Goal: Task Accomplishment & Management: Use online tool/utility

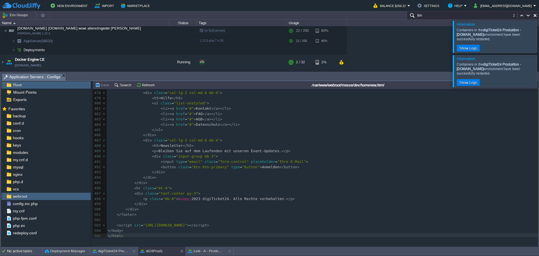
click at [539, 35] on div at bounding box center [546, 37] width 0 height 32
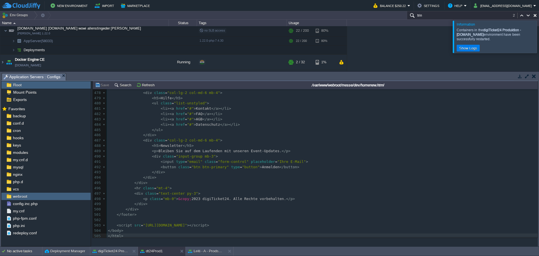
click at [539, 39] on div at bounding box center [546, 37] width 0 height 32
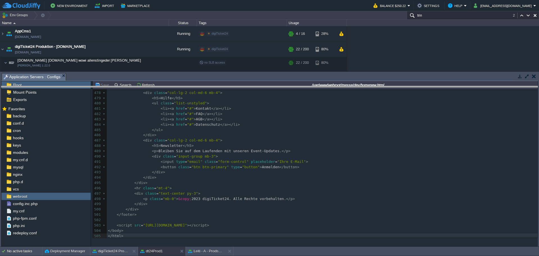
drag, startPoint x: 339, startPoint y: 80, endPoint x: 339, endPoint y: 93, distance: 12.9
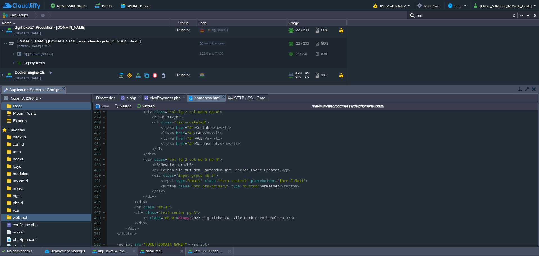
scroll to position [18, 0]
drag, startPoint x: 428, startPoint y: 65, endPoint x: 417, endPoint y: 62, distance: 11.7
click at [412, 59] on div "AppCms1 [DOMAIN_NAME] Running digiTicket24 Edit RAM 15% CPU 19% 4 / 16 28% digi…" at bounding box center [269, 55] width 539 height 58
drag, startPoint x: 430, startPoint y: 58, endPoint x: 416, endPoint y: 55, distance: 14.8
click at [397, 52] on div "AppCms1 [DOMAIN_NAME] Running digiTicket24 Edit RAM 15% CPU 19% 4 / 16 28% digi…" at bounding box center [269, 55] width 539 height 58
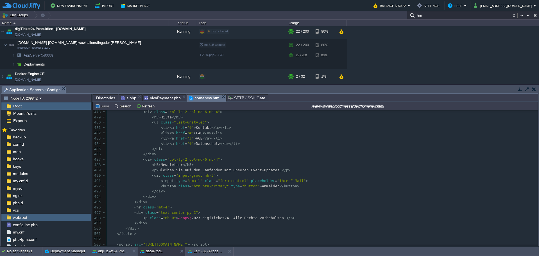
drag, startPoint x: 403, startPoint y: 63, endPoint x: 394, endPoint y: 56, distance: 11.8
click at [391, 48] on div "AppCms1 [DOMAIN_NAME] Running digiTicket24 Edit RAM 15% CPU 19% 4 / 16 28% digi…" at bounding box center [269, 55] width 539 height 58
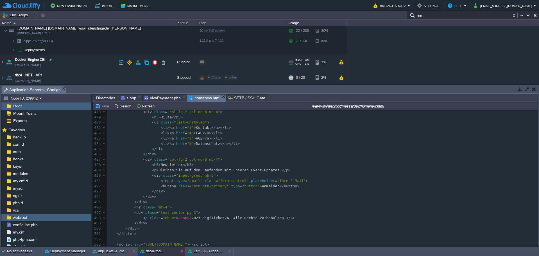
scroll to position [37, 0]
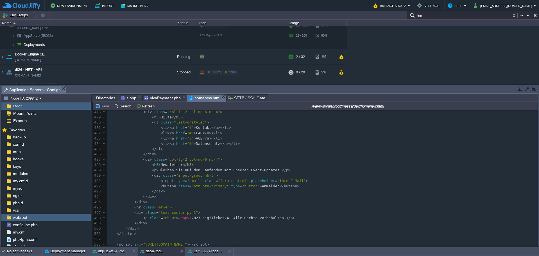
drag, startPoint x: 436, startPoint y: 61, endPoint x: 421, endPoint y: 56, distance: 15.2
click at [390, 49] on div "AppCms1 [DOMAIN_NAME] Running digiTicket24 Edit RAM 15% CPU 19% 4 / 16 28% digi…" at bounding box center [269, 55] width 539 height 58
click at [429, 49] on div "AppCms1 [DOMAIN_NAME] Running digiTicket24 Edit RAM 15% CPU 19% 4 / 16 28% digi…" at bounding box center [269, 55] width 539 height 58
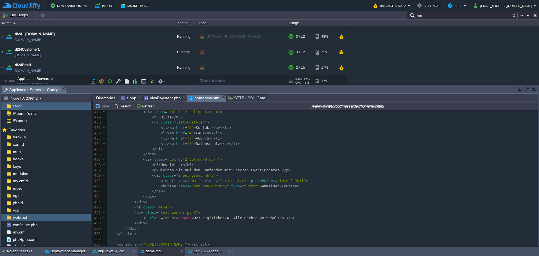
scroll to position [94, 0]
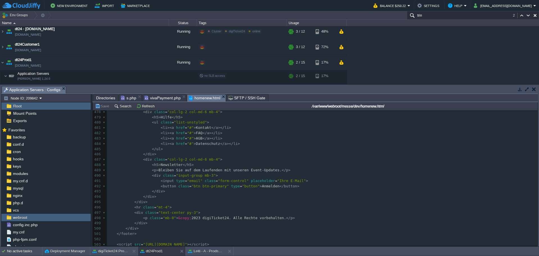
drag, startPoint x: 413, startPoint y: 60, endPoint x: 403, endPoint y: 50, distance: 14.7
click at [400, 46] on div "AppCms1 [DOMAIN_NAME] Running digiTicket24 Edit RAM 15% CPU 19% 4 / 16 28% digi…" at bounding box center [269, 55] width 539 height 58
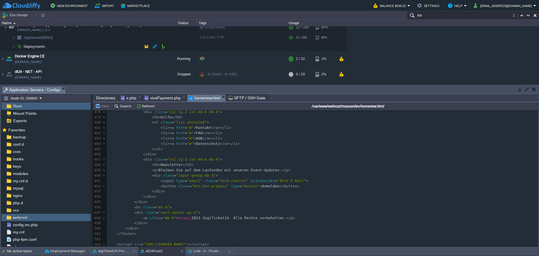
scroll to position [0, 0]
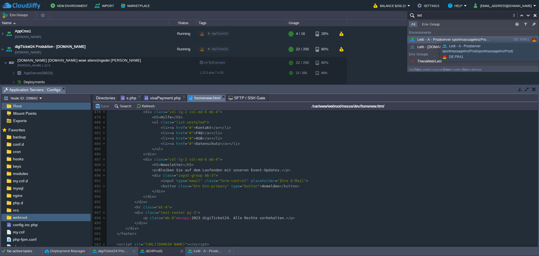
type input "leit"
click at [450, 38] on span "Leiti - A - Prodserver sportmassagelinzProd (sportmassagelinzProd)" at bounding box center [468, 39] width 118 height 4
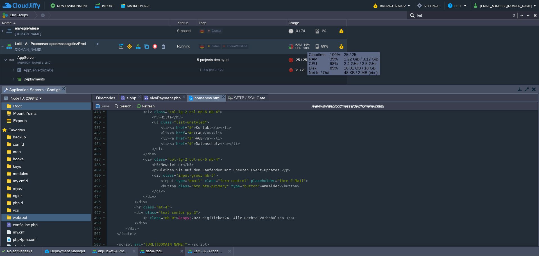
click at [303, 47] on span "98%" at bounding box center [306, 47] width 6 height 3
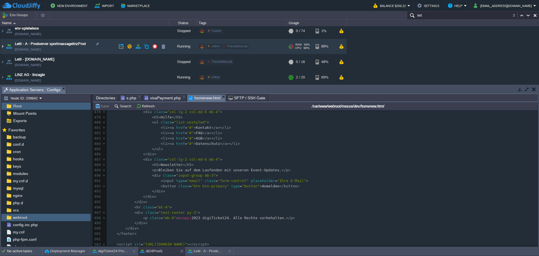
click at [3, 47] on img at bounding box center [2, 46] width 4 height 15
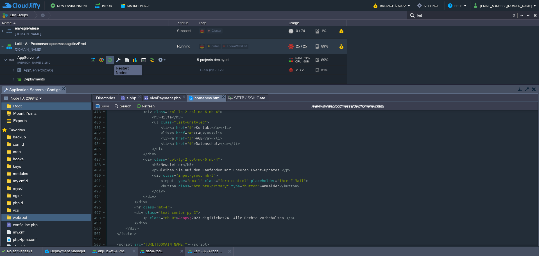
click at [110, 60] on button "button" at bounding box center [109, 59] width 5 height 5
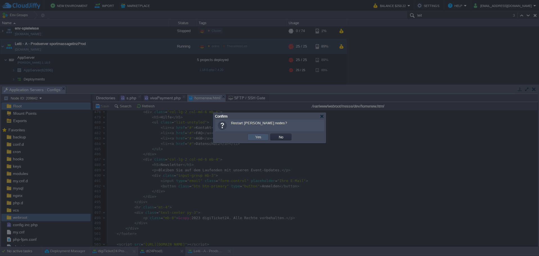
click at [255, 135] on button "Yes" at bounding box center [258, 136] width 10 height 5
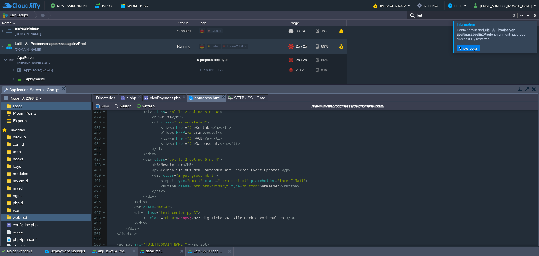
click at [332, 144] on pre "< li >< a href = "#" > Datenschutz </ a ></ li >" at bounding box center [322, 143] width 431 height 5
type textarea "​"
drag, startPoint x: 279, startPoint y: 197, endPoint x: 224, endPoint y: 193, distance: 54.9
click at [224, 193] on pre "</ div >" at bounding box center [322, 191] width 431 height 5
click at [539, 36] on div at bounding box center [546, 37] width 0 height 32
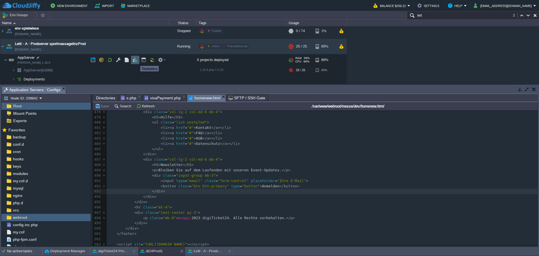
click at [134, 61] on button "button" at bounding box center [135, 59] width 5 height 5
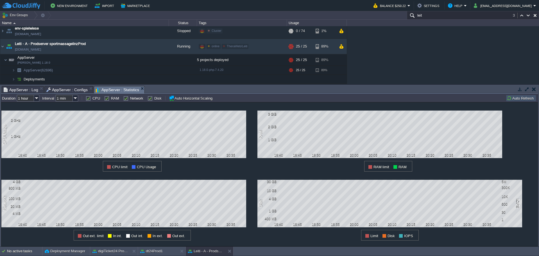
click at [399, 52] on div "AppCms1 [DOMAIN_NAME] Running digiTicket24 Edit RAM 15% CPU 19% 4 / 16 28% digi…" at bounding box center [269, 55] width 539 height 58
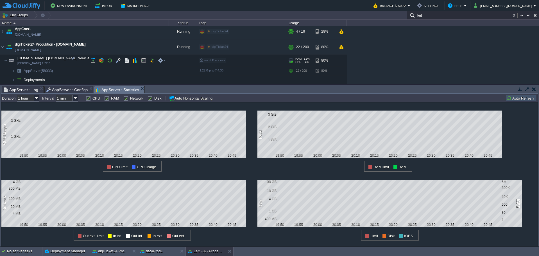
scroll to position [0, 0]
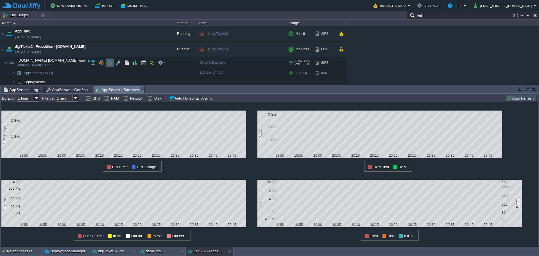
drag, startPoint x: 110, startPoint y: 60, endPoint x: 113, endPoint y: 61, distance: 3.7
click at [110, 60] on button "button" at bounding box center [109, 62] width 5 height 5
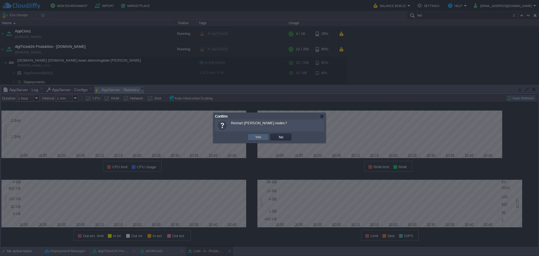
click at [258, 137] on button "Yes" at bounding box center [258, 136] width 10 height 5
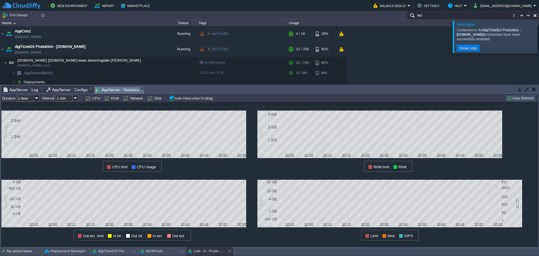
click at [387, 65] on div "AppCms1 [DOMAIN_NAME] Running digiTicket24 Edit RAM 15% CPU 19% 4 / 16 28% digi…" at bounding box center [269, 55] width 539 height 58
click at [401, 60] on div "AppCms1 [DOMAIN_NAME] Running digiTicket24 Edit RAM 15% CPU 19% 4 / 16 28% digi…" at bounding box center [269, 55] width 539 height 58
drag, startPoint x: 531, startPoint y: 38, endPoint x: 525, endPoint y: 35, distance: 6.5
click at [539, 38] on div at bounding box center [546, 37] width 0 height 32
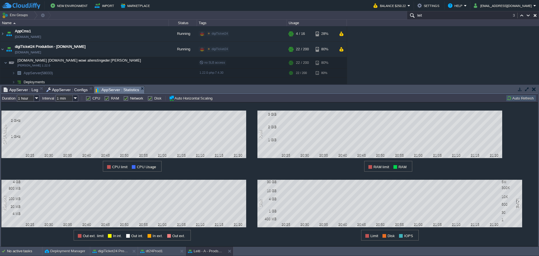
click at [535, 17] on button "button" at bounding box center [534, 15] width 5 height 5
type input "Search (Ctrl+F)"
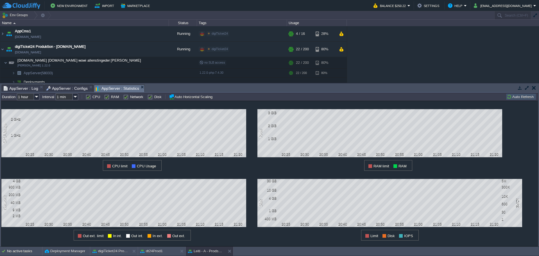
click at [413, 30] on div "AppCms1 [DOMAIN_NAME] Running digiTicket24 Edit RAM 15% CPU 19% 4 / 16 28% digi…" at bounding box center [269, 54] width 539 height 56
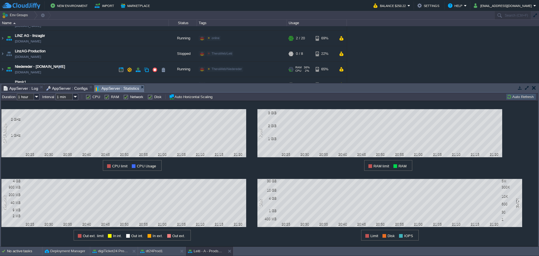
scroll to position [262, 0]
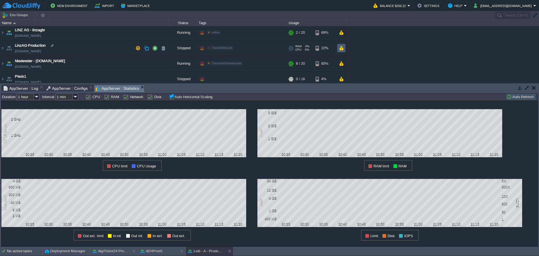
click at [343, 47] on button "button" at bounding box center [341, 48] width 5 height 5
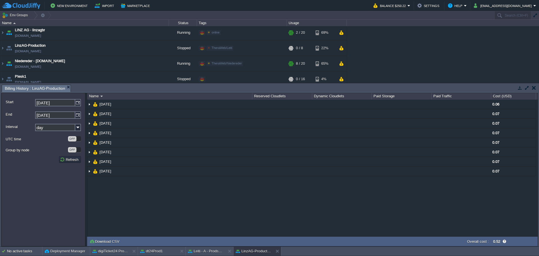
click at [170, 223] on div "NaN.00 [DATE] 0.06 [DATE] 0.07 [DATE] 0.07 [DATE] 0.07 [DATE] 0.07 [DATE] 0.07 …" at bounding box center [312, 167] width 450 height 137
click at [445, 65] on div "AppCms1 [DOMAIN_NAME] Running digiTicket24 Edit RAM 15% CPU 19% 4 / 16 28% digi…" at bounding box center [269, 54] width 539 height 56
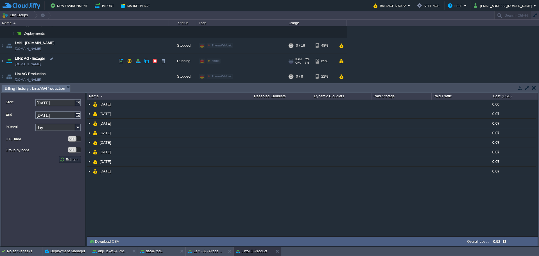
scroll to position [225, 0]
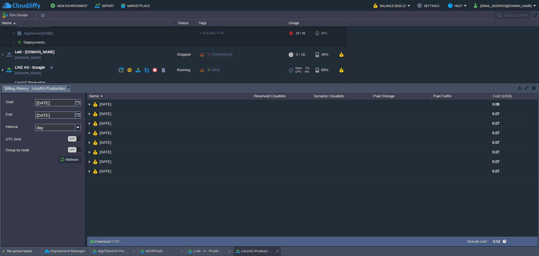
click at [4, 70] on img at bounding box center [2, 69] width 4 height 15
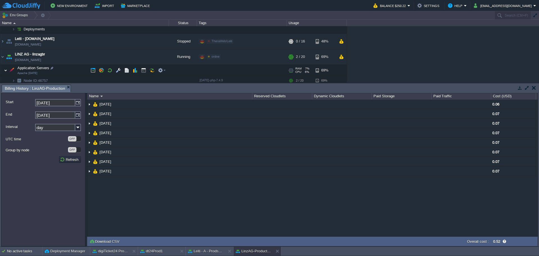
scroll to position [244, 0]
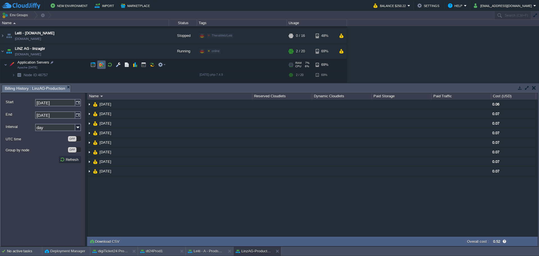
click at [103, 67] on button "button" at bounding box center [101, 64] width 5 height 5
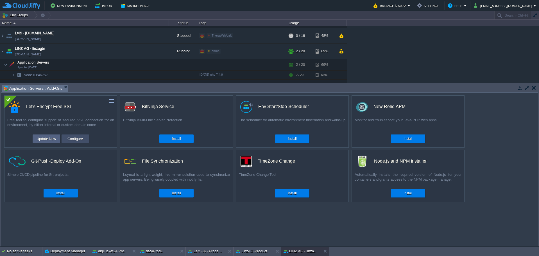
click at [78, 138] on button "Configure" at bounding box center [75, 138] width 19 height 7
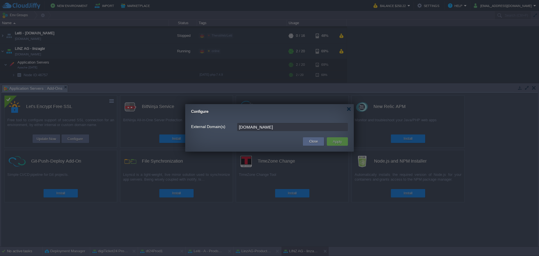
drag, startPoint x: 288, startPoint y: 126, endPoint x: 189, endPoint y: 119, distance: 98.6
click at [189, 119] on div "External Domain(s) [DOMAIN_NAME]" at bounding box center [269, 124] width 169 height 19
click at [316, 143] on button "Close" at bounding box center [313, 142] width 9 height 6
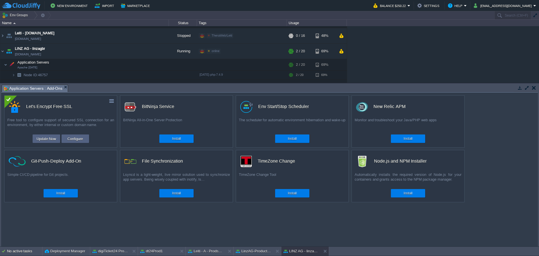
click at [446, 60] on div "AppCms1 [DOMAIN_NAME] Running digiTicket24 Edit RAM 15% CPU 19% 4 / 16 28% digi…" at bounding box center [269, 54] width 539 height 56
click at [443, 53] on div "AppCms1 [DOMAIN_NAME] Running digiTicket24 Edit RAM 15% CPU 19% 4 / 16 28% digi…" at bounding box center [269, 54] width 539 height 56
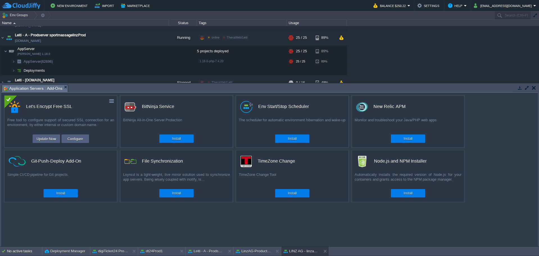
scroll to position [187, 0]
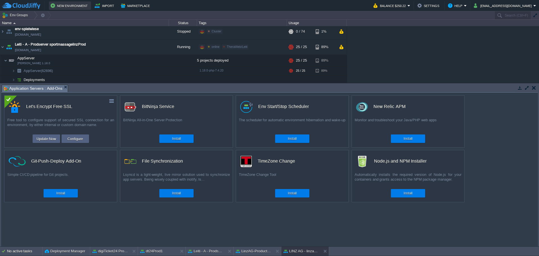
click at [59, 6] on button "New Environment" at bounding box center [70, 5] width 39 height 7
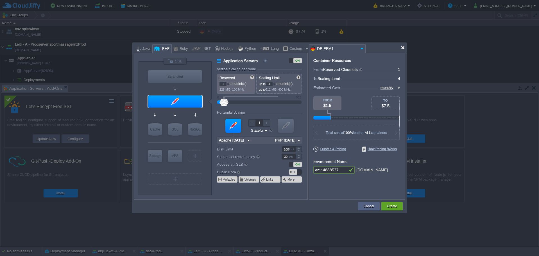
click at [403, 47] on div at bounding box center [403, 48] width 4 height 4
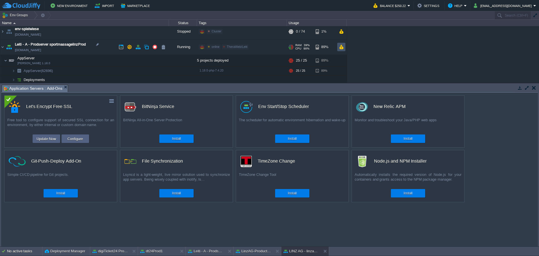
click at [343, 49] on button "button" at bounding box center [341, 46] width 5 height 5
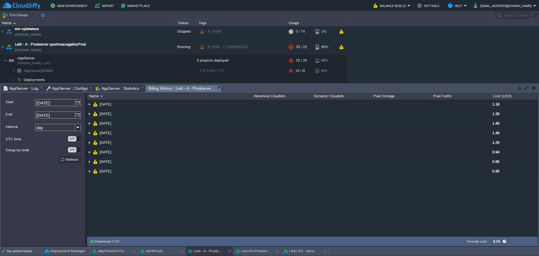
click at [403, 48] on div "AppCms1 [DOMAIN_NAME] Running digiTicket24 Edit RAM 15% CPU 19% 4 / 16 28% digi…" at bounding box center [269, 54] width 539 height 56
click at [154, 47] on button "button" at bounding box center [154, 46] width 5 height 5
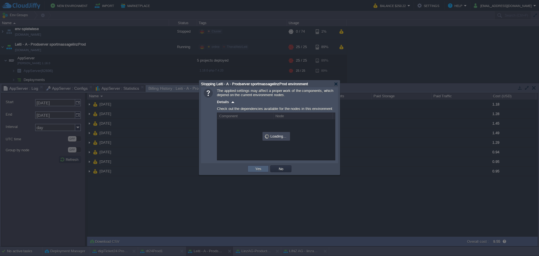
click at [258, 168] on button "Yes" at bounding box center [258, 168] width 10 height 5
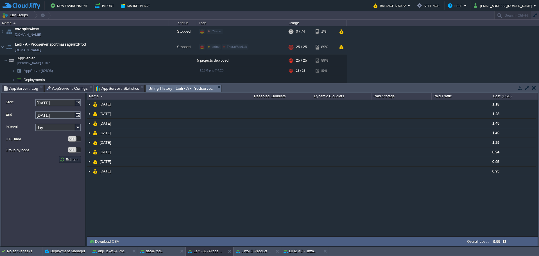
click at [437, 61] on div "AppCms1 [DOMAIN_NAME] Running digiTicket24 Edit RAM 15% CPU 19% 4 / 16 28% digi…" at bounding box center [269, 54] width 539 height 56
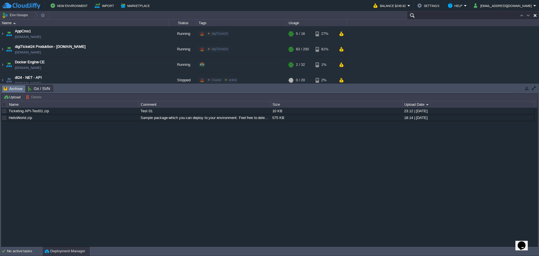
click at [516, 15] on input "text" at bounding box center [473, 15] width 132 height 8
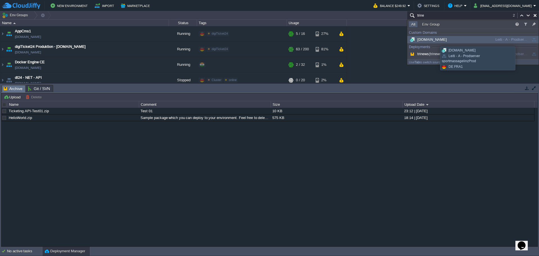
click at [437, 38] on span "[DOMAIN_NAME]" at bounding box center [428, 39] width 38 height 4
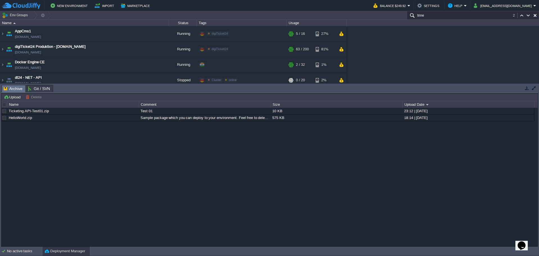
scroll to position [112, 0]
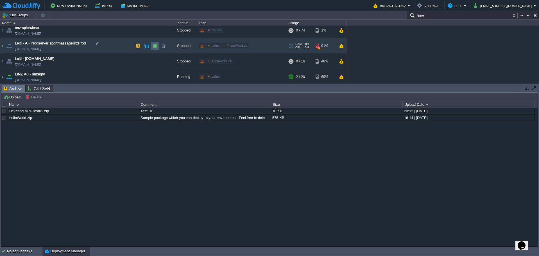
click at [154, 46] on button "button" at bounding box center [154, 45] width 5 height 5
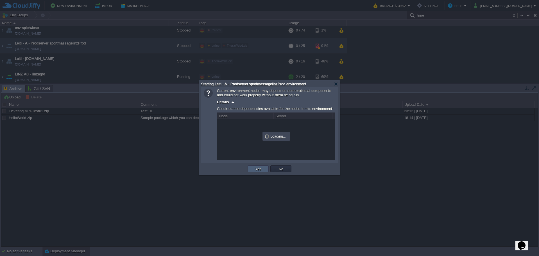
click at [259, 169] on button "Yes" at bounding box center [258, 168] width 10 height 5
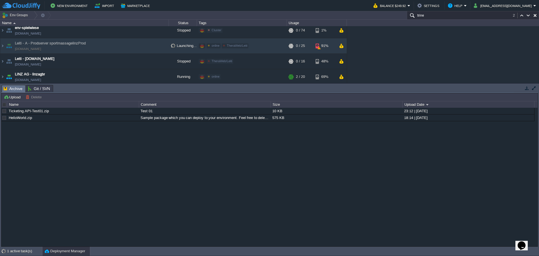
click at [191, 190] on div "Ticketing.API-Test01.zip Test 01 10 KB 23:12 | 18 Sep 2021 HelloWorld.zip Sampl…" at bounding box center [269, 177] width 536 height 138
click at [319, 168] on div "Ticketing.API-Test01.zip Test 01 10 KB 23:12 | 18 Sep 2021 HelloWorld.zip Sampl…" at bounding box center [269, 177] width 536 height 138
click at [534, 13] on button "button" at bounding box center [534, 15] width 5 height 5
type input "Search (Ctrl+F)"
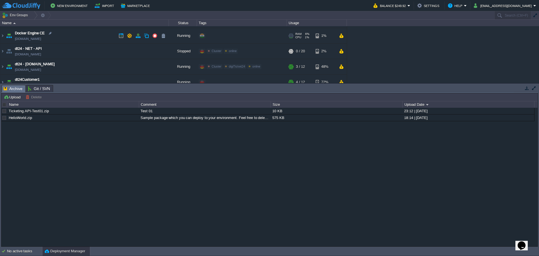
scroll to position [0, 0]
